Goal: Information Seeking & Learning: Learn about a topic

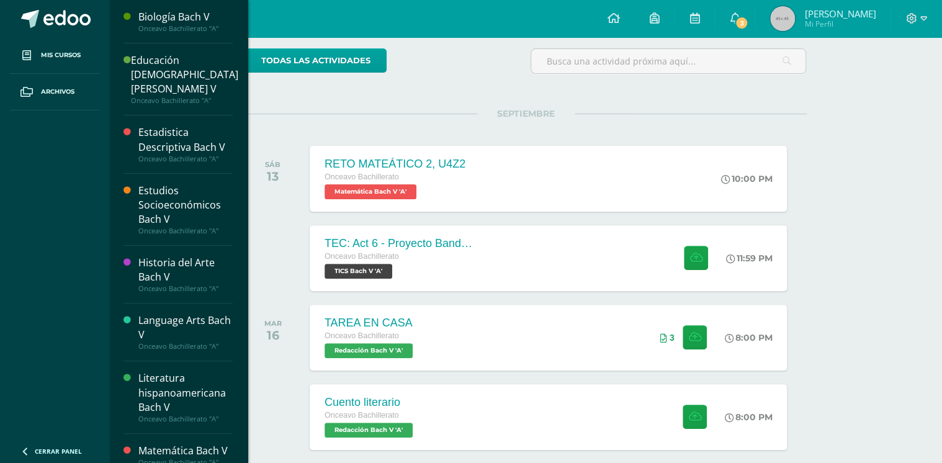
click at [163, 27] on div "Onceavo Bachillerato "A"" at bounding box center [185, 28] width 94 height 9
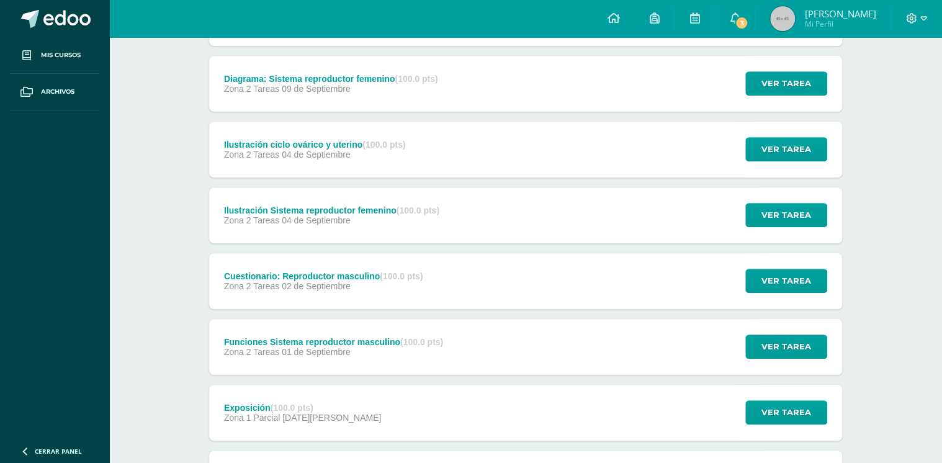
scroll to position [298, 0]
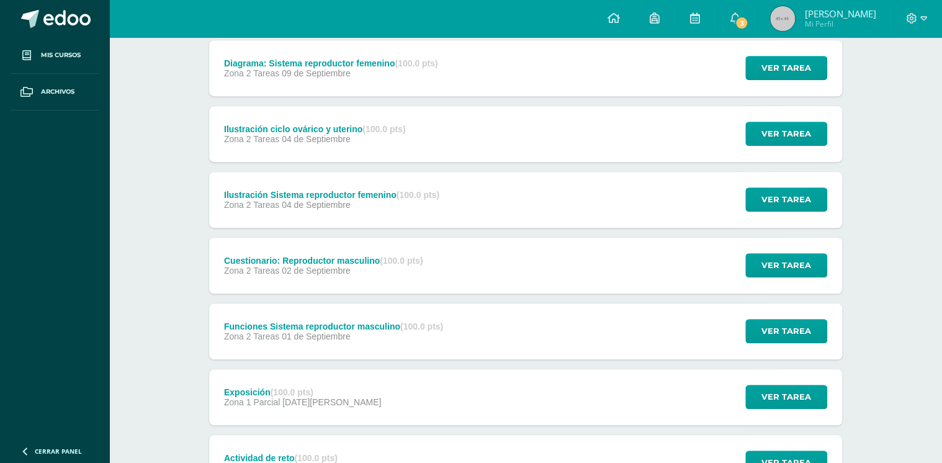
click at [251, 258] on div "Cuestionario: Reproductor masculino (100.0 pts)" at bounding box center [323, 261] width 199 height 10
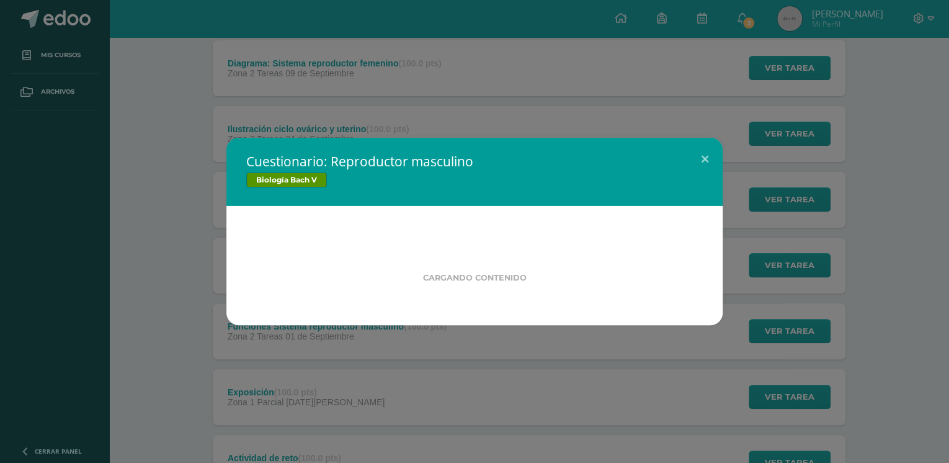
click at [182, 253] on div "Cuestionario: Reproductor masculino Biología Bach V Cargando contenido" at bounding box center [474, 231] width 939 height 187
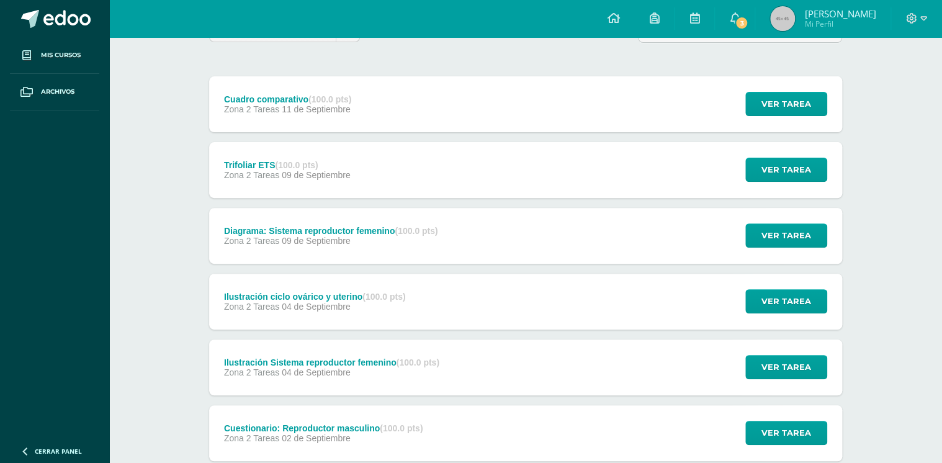
scroll to position [108, 0]
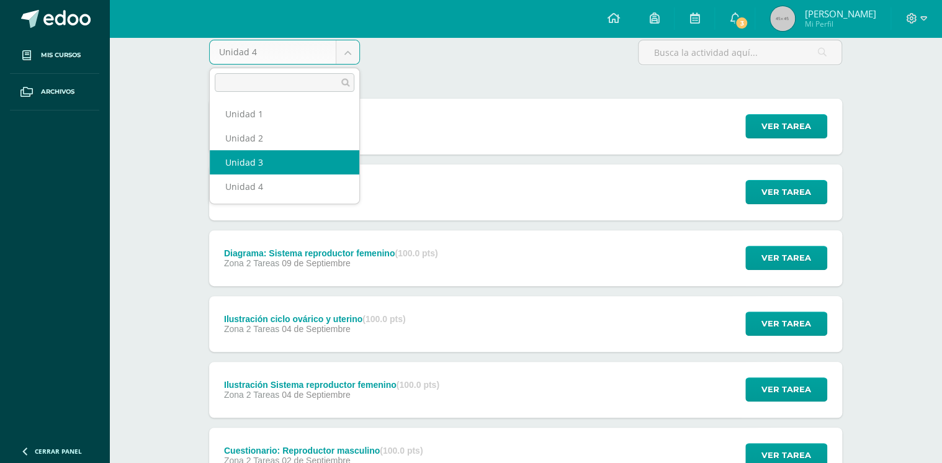
select select "Unidad 3"
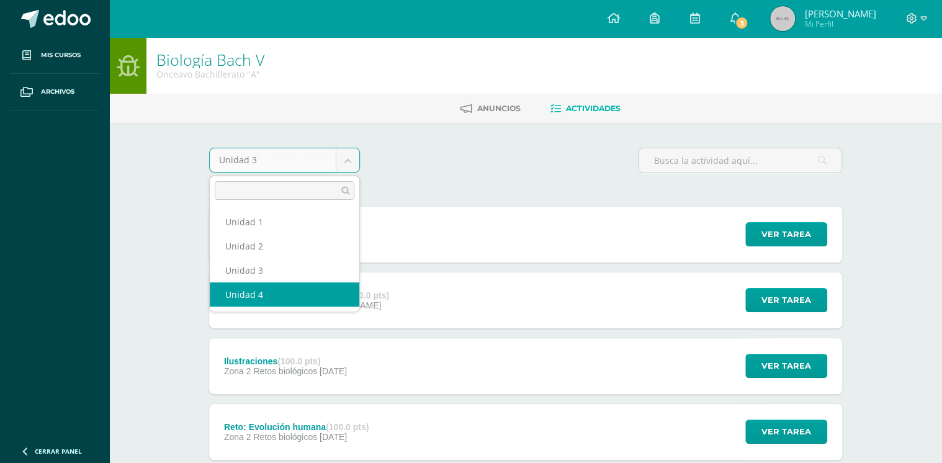
select select "Unidad 4"
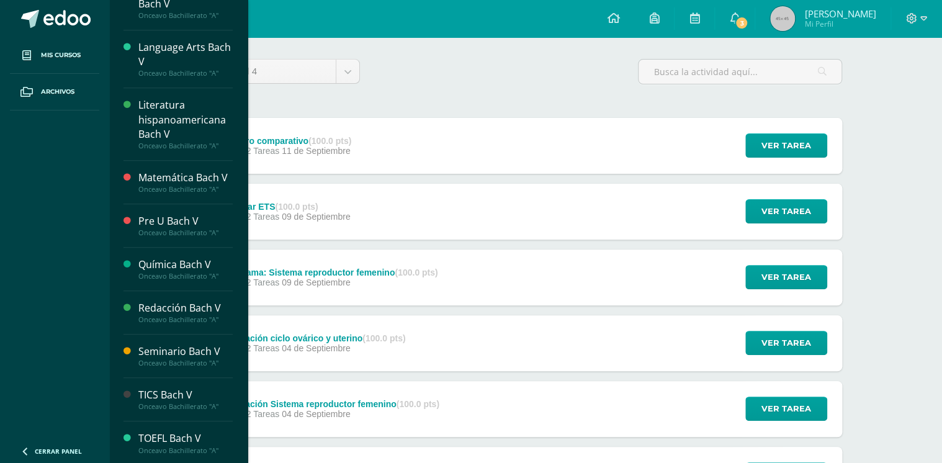
scroll to position [99, 0]
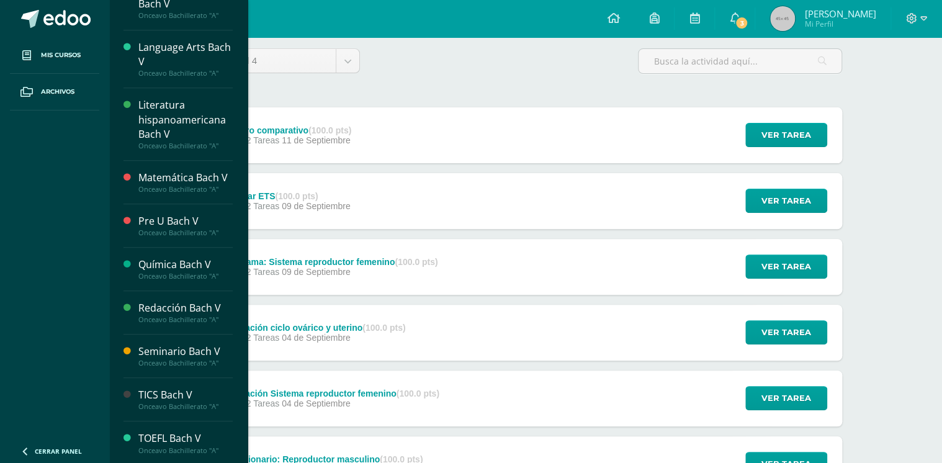
click at [165, 261] on div "Química Bach V" at bounding box center [185, 264] width 94 height 14
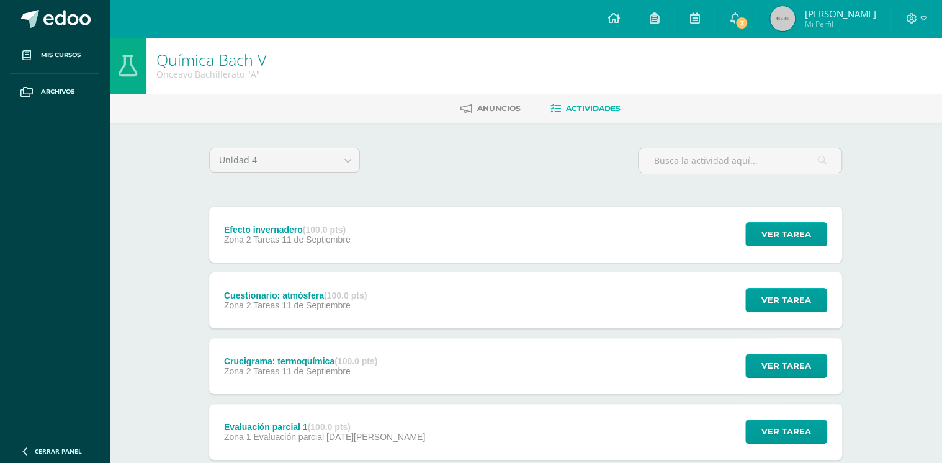
click at [338, 251] on div "Efecto invernadero (100.0 pts) Zona 2 Tareas [DATE]" at bounding box center [287, 235] width 156 height 56
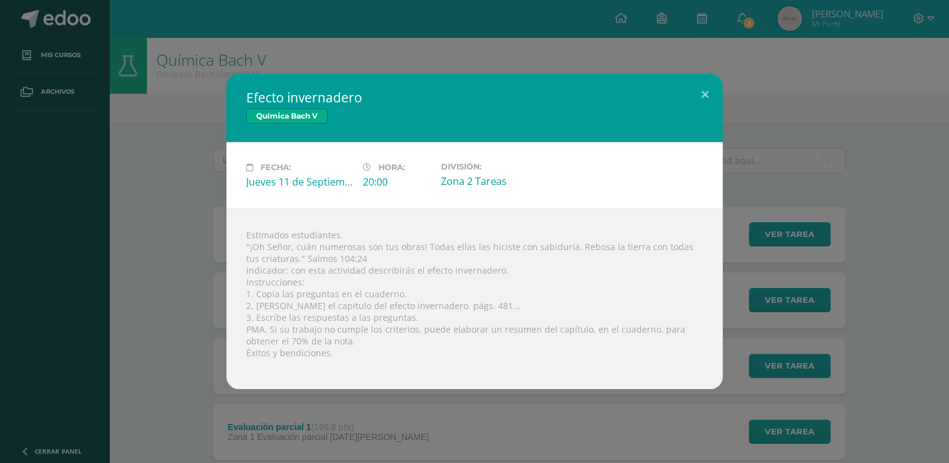
click at [761, 264] on div "Efecto invernadero Química [PERSON_NAME] V Fecha: [DATE] Hora: 20:00 División:" at bounding box center [474, 231] width 939 height 315
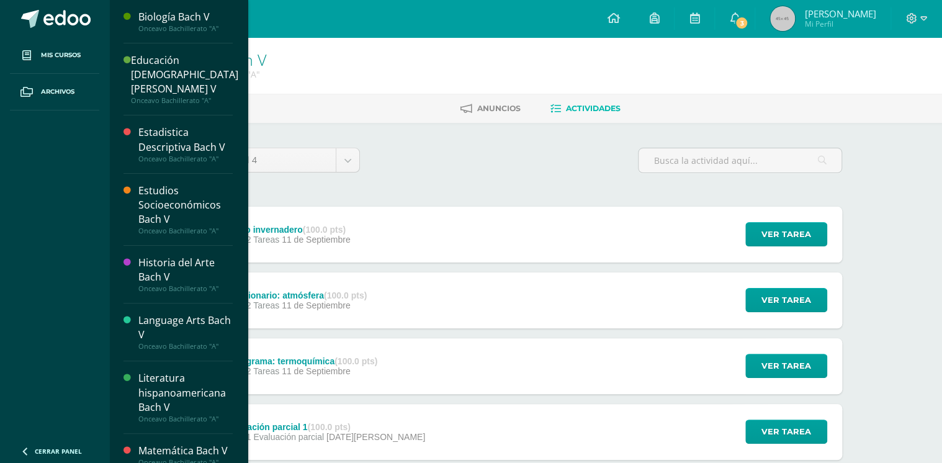
click at [166, 20] on div "Biología Bach V" at bounding box center [185, 17] width 94 height 14
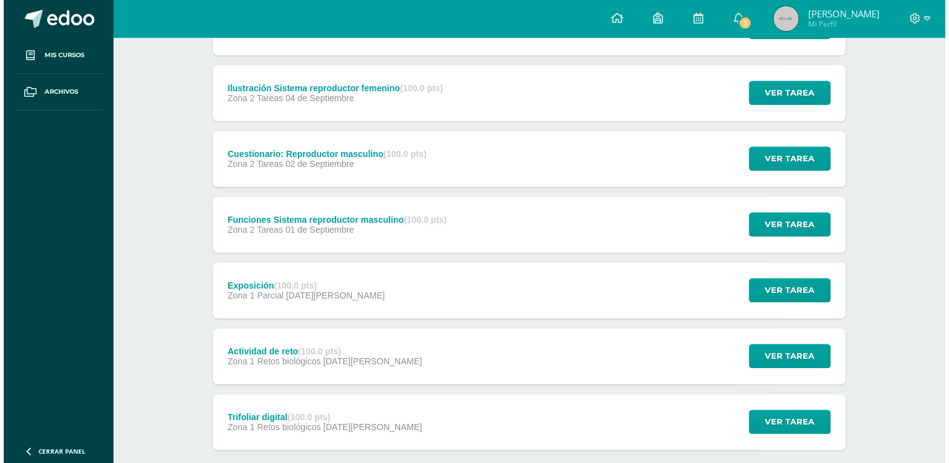
scroll to position [447, 0]
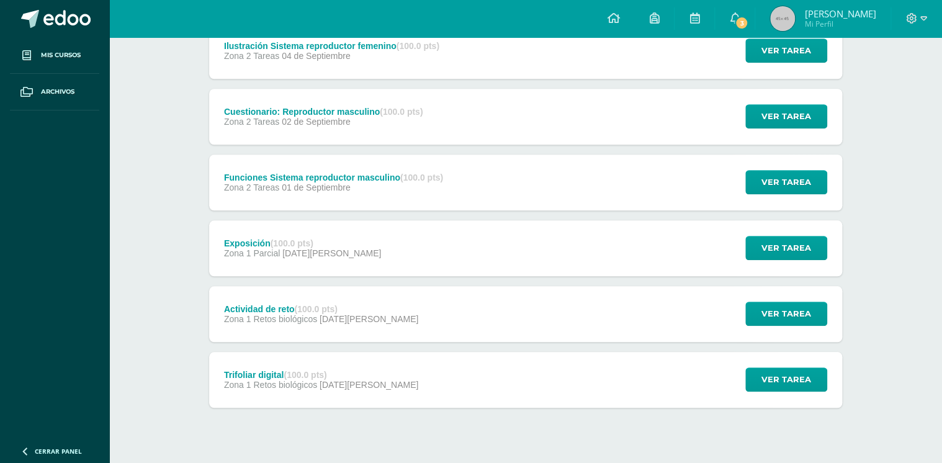
click at [323, 190] on span "01 de Septiembre" at bounding box center [316, 187] width 69 height 10
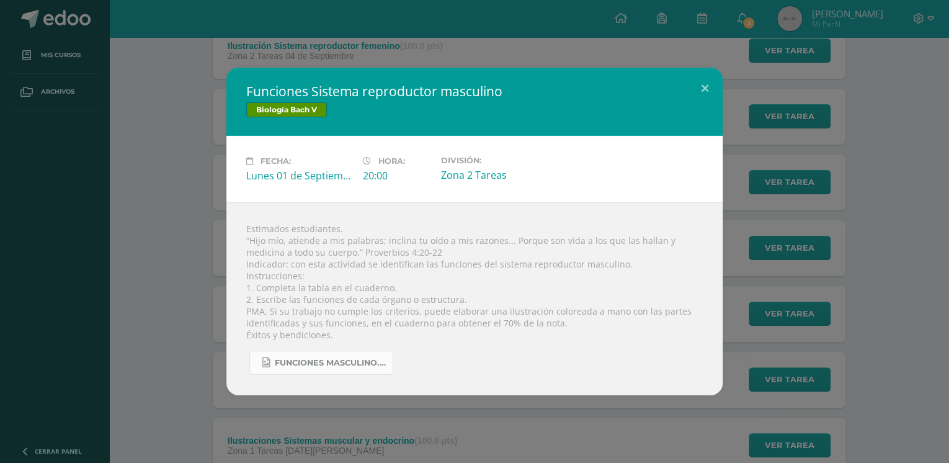
click at [332, 355] on link "Funciones MASCULINO.jpg" at bounding box center [321, 363] width 144 height 24
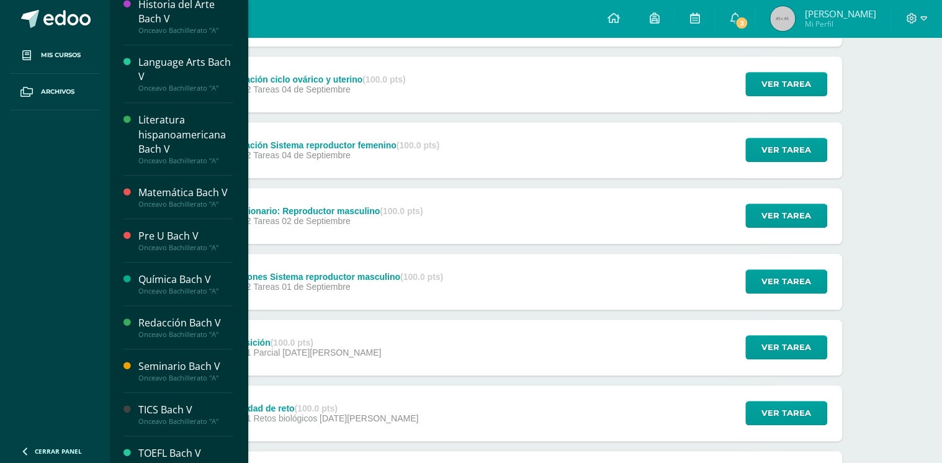
scroll to position [273, 0]
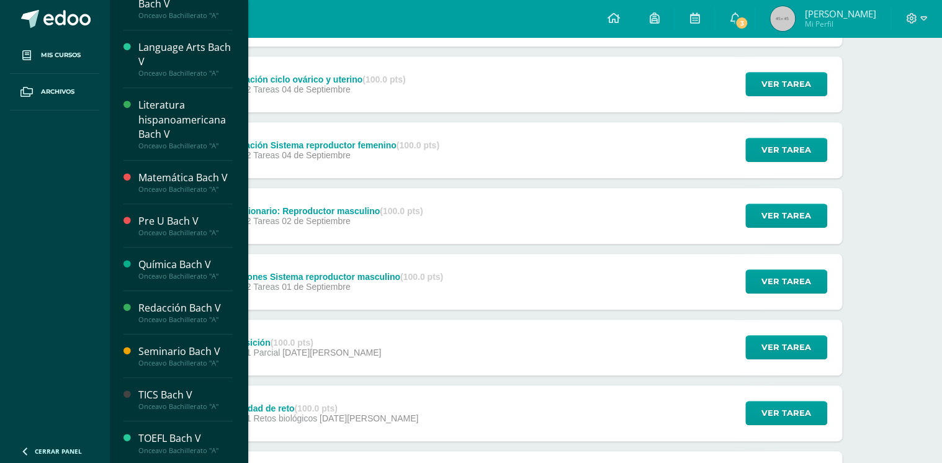
click at [176, 248] on div "Química Bach V Onceavo Bachillerato "A"" at bounding box center [177, 269] width 109 height 43
click at [172, 251] on div "Química Bach V Onceavo Bachillerato "A"" at bounding box center [177, 269] width 109 height 43
click at [159, 269] on div "Química Bach V" at bounding box center [185, 264] width 94 height 14
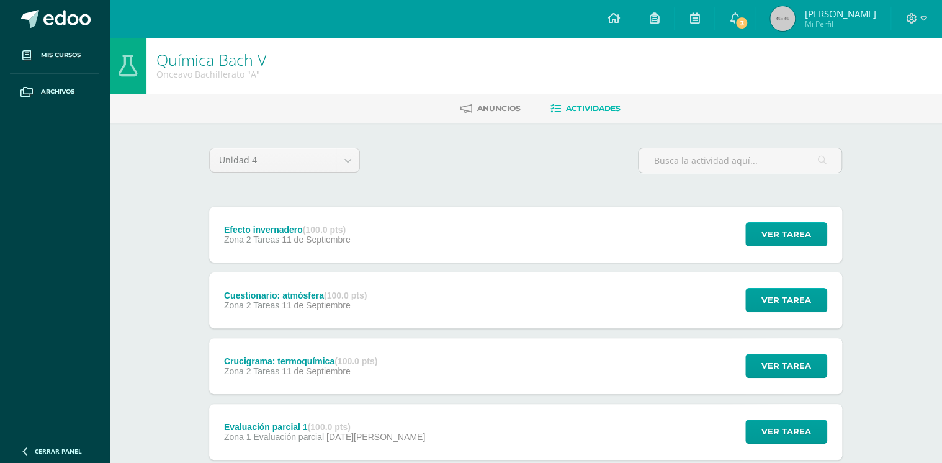
click at [259, 238] on span "Zona 2 Tareas" at bounding box center [251, 240] width 55 height 10
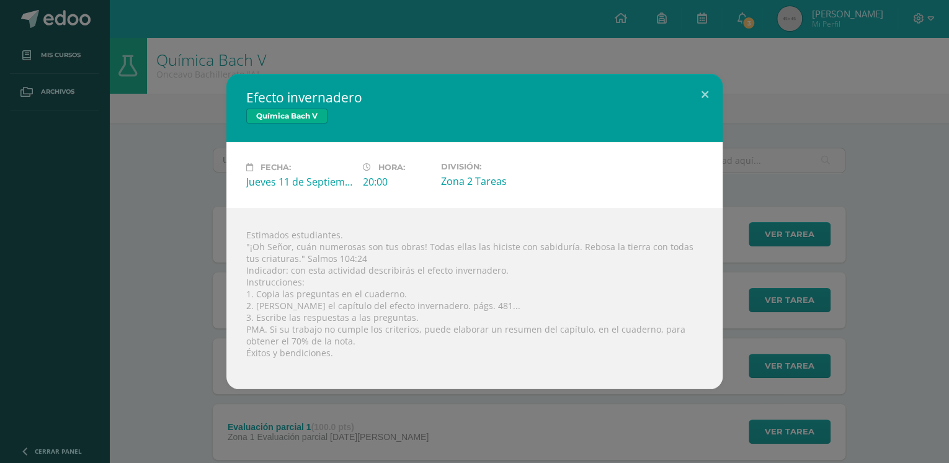
drag, startPoint x: 359, startPoint y: 88, endPoint x: 243, endPoint y: 103, distance: 117.0
click at [243, 103] on div "Efecto invernadero Química [PERSON_NAME] V" at bounding box center [474, 108] width 496 height 68
drag, startPoint x: 331, startPoint y: 305, endPoint x: 407, endPoint y: 305, distance: 76.3
click at [407, 305] on div "Estimados estudiantes. "¡Oh Señor, cuán numerosas son tus obras! Todas ellas la…" at bounding box center [474, 298] width 496 height 181
copy div "efecto invernadero"
